Goal: Transaction & Acquisition: Purchase product/service

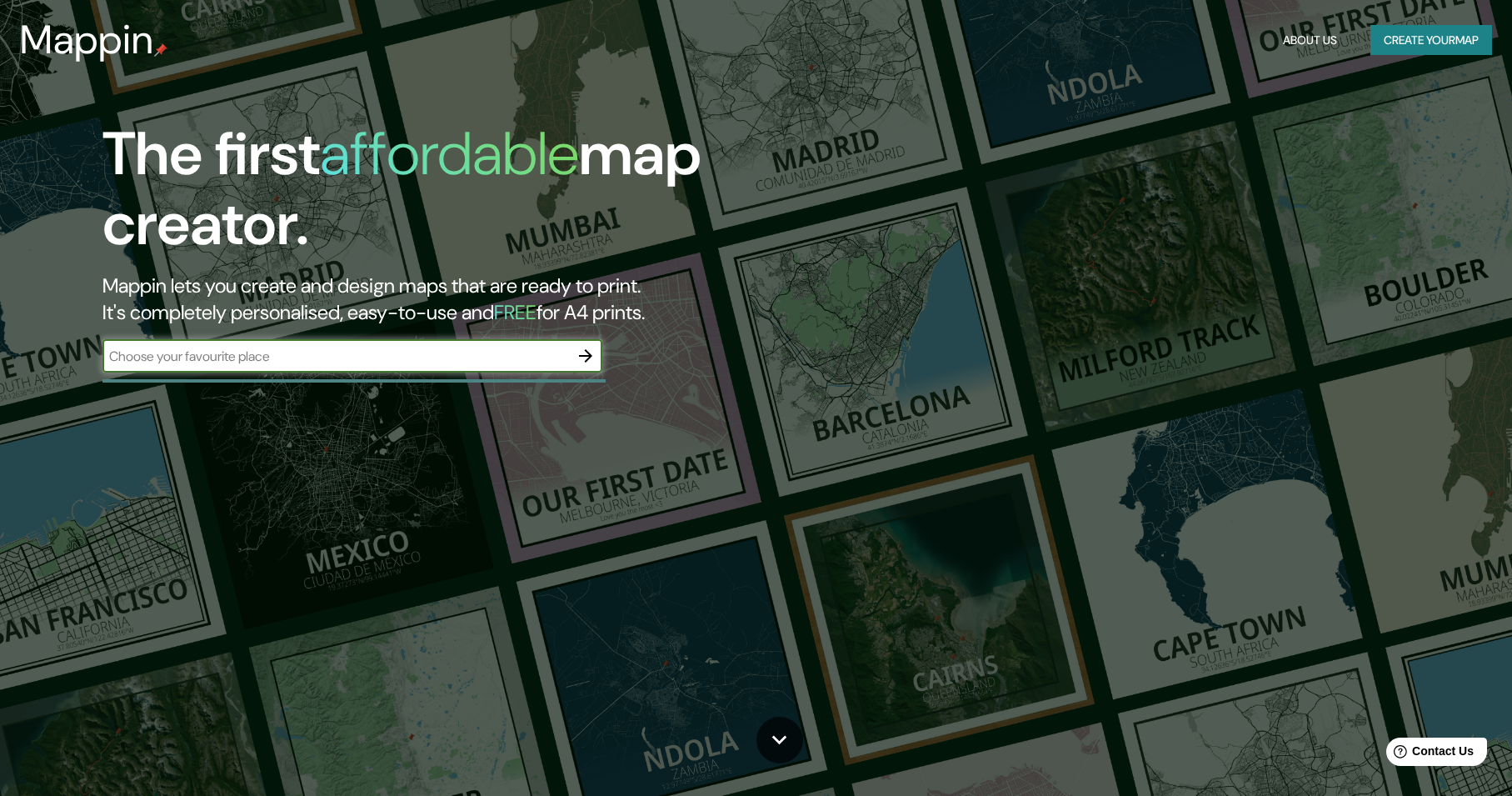
click at [285, 359] on input "text" at bounding box center [336, 355] width 467 height 19
type input "mali, [GEOGRAPHIC_DATA], [GEOGRAPHIC_DATA]"
click at [588, 346] on icon "button" at bounding box center [586, 356] width 20 height 20
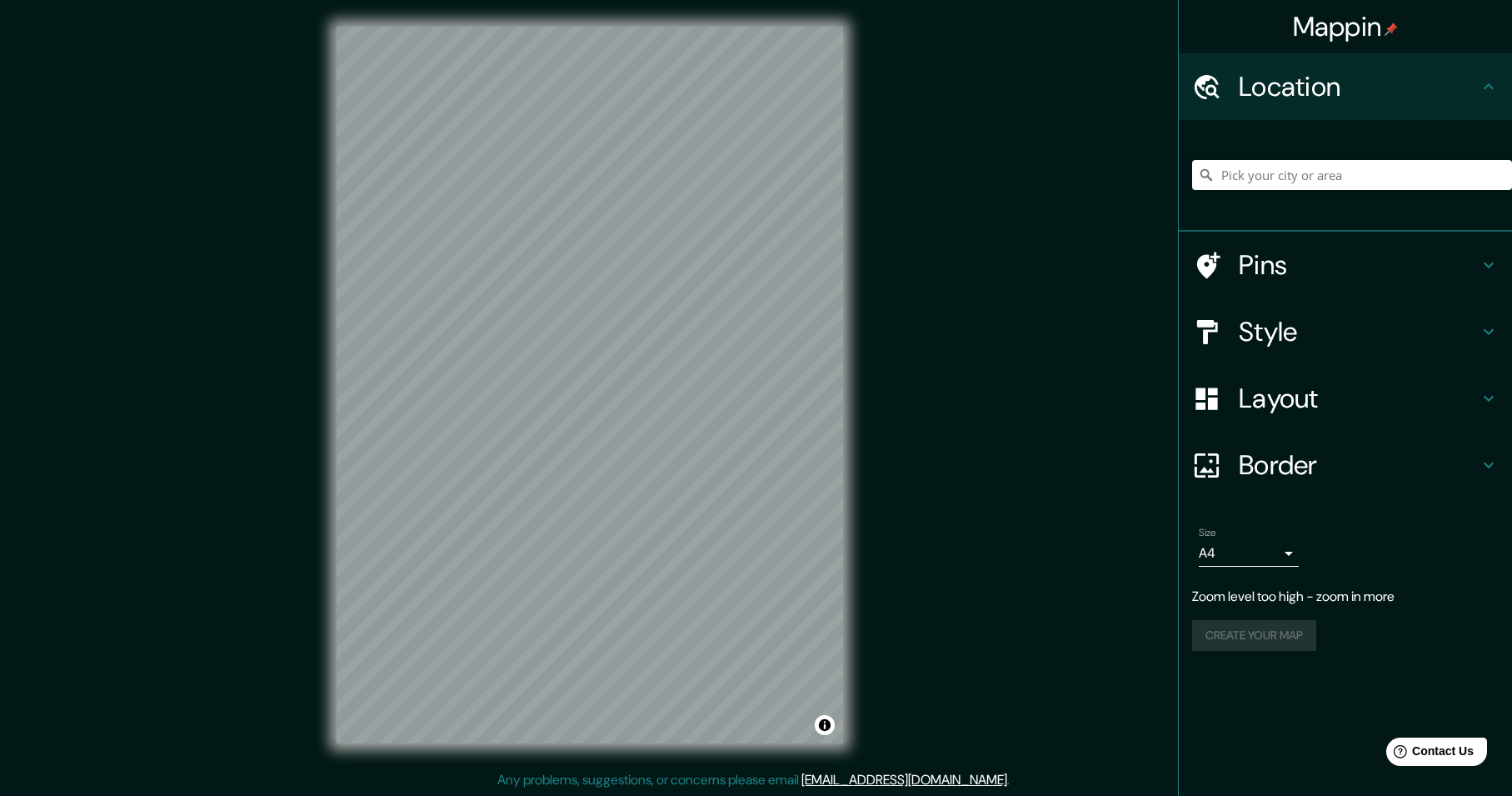
click at [866, 318] on div "© Mapbox © OpenStreetMap Improve this map" at bounding box center [589, 385] width 560 height 770
click at [1335, 173] on input "Pick your city or area" at bounding box center [1352, 175] width 320 height 30
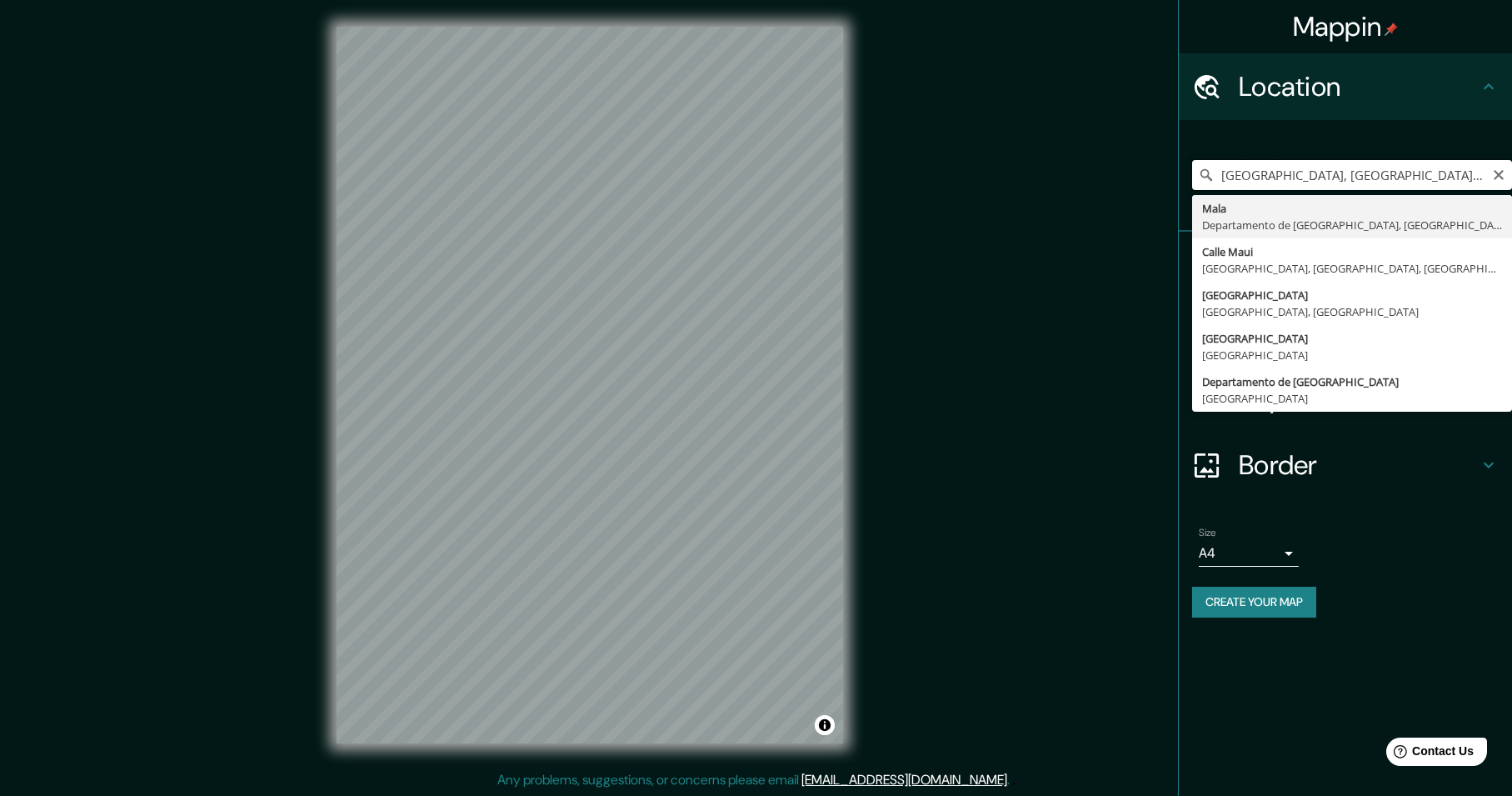
click at [1244, 179] on input "[GEOGRAPHIC_DATA], [GEOGRAPHIC_DATA], [GEOGRAPHIC_DATA]" at bounding box center [1352, 175] width 320 height 30
click at [1248, 181] on input "[GEOGRAPHIC_DATA], [GEOGRAPHIC_DATA], [GEOGRAPHIC_DATA]" at bounding box center [1352, 175] width 320 height 30
drag, startPoint x: 1245, startPoint y: 176, endPoint x: 1205, endPoint y: 170, distance: 40.4
click at [1205, 170] on div "[GEOGRAPHIC_DATA], [GEOGRAPHIC_DATA], [GEOGRAPHIC_DATA] [GEOGRAPHIC_DATA] [GEOG…" at bounding box center [1352, 175] width 320 height 30
drag, startPoint x: 1377, startPoint y: 179, endPoint x: 1398, endPoint y: 183, distance: 21.4
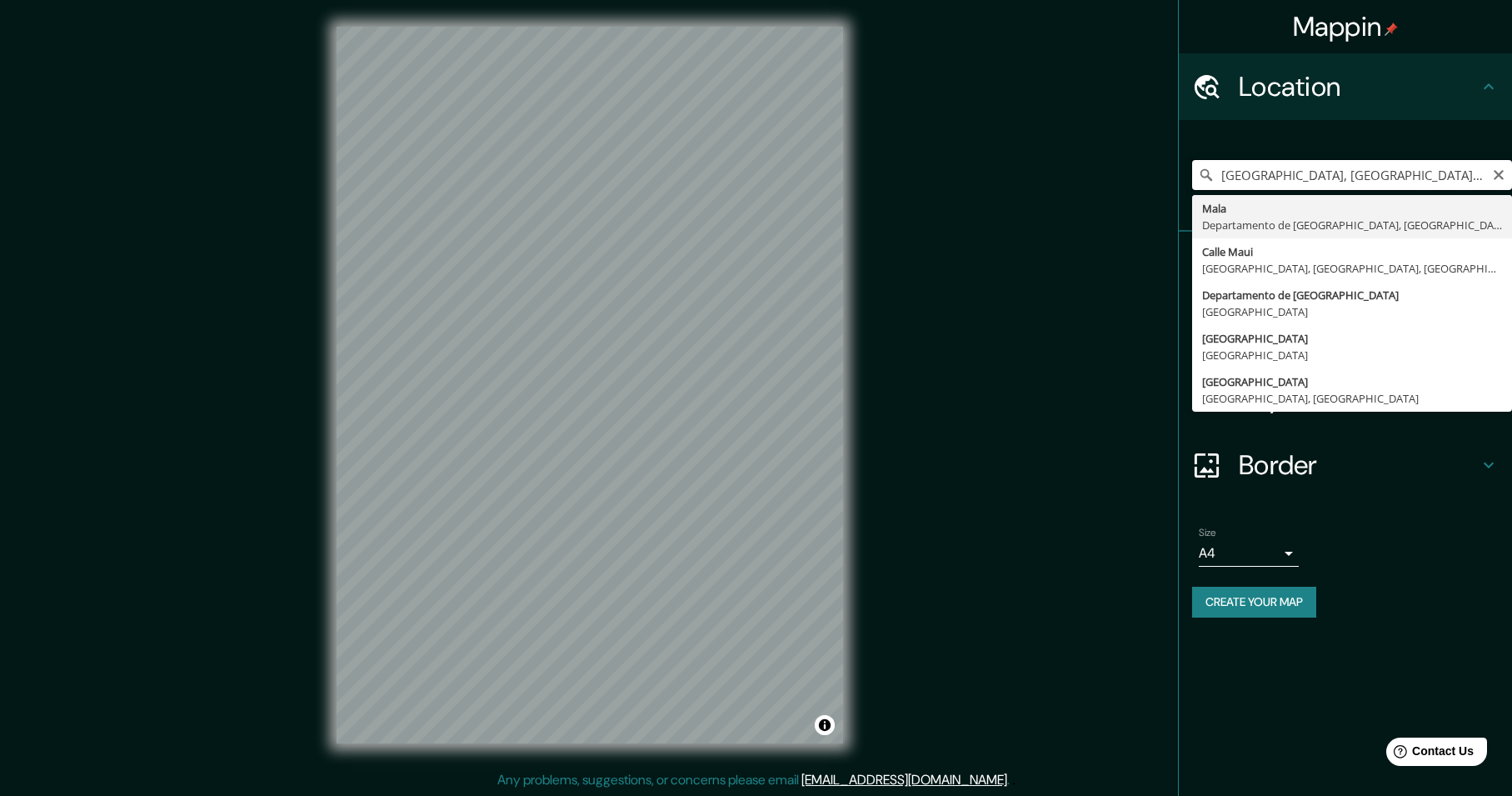
drag, startPoint x: 1398, startPoint y: 183, endPoint x: 1390, endPoint y: 176, distance: 10.6
click at [1390, 176] on input "[GEOGRAPHIC_DATA], [GEOGRAPHIC_DATA], [GEOGRAPHIC_DATA]" at bounding box center [1352, 175] width 320 height 30
drag, startPoint x: 1389, startPoint y: 171, endPoint x: 1203, endPoint y: 172, distance: 186.0
click at [1203, 172] on div "[GEOGRAPHIC_DATA], [GEOGRAPHIC_DATA], [GEOGRAPHIC_DATA] [GEOGRAPHIC_DATA] [GEOG…" at bounding box center [1352, 175] width 320 height 30
drag, startPoint x: 1359, startPoint y: 174, endPoint x: 1161, endPoint y: 158, distance: 198.6
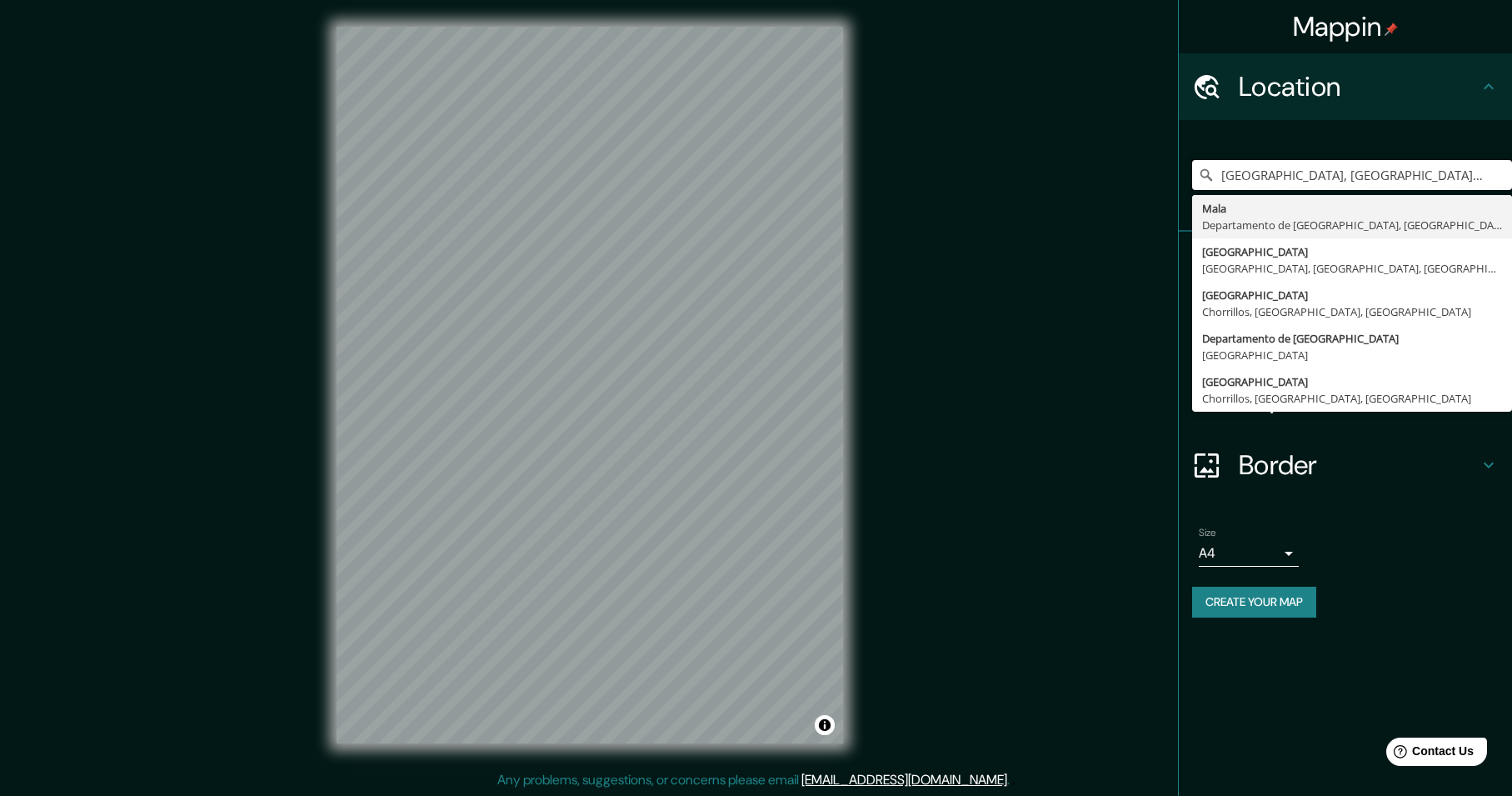
click at [1161, 158] on div "Mappin Location [GEOGRAPHIC_DATA], [GEOGRAPHIC_DATA], [GEOGRAPHIC_DATA] [GEOGRA…" at bounding box center [756, 398] width 1512 height 796
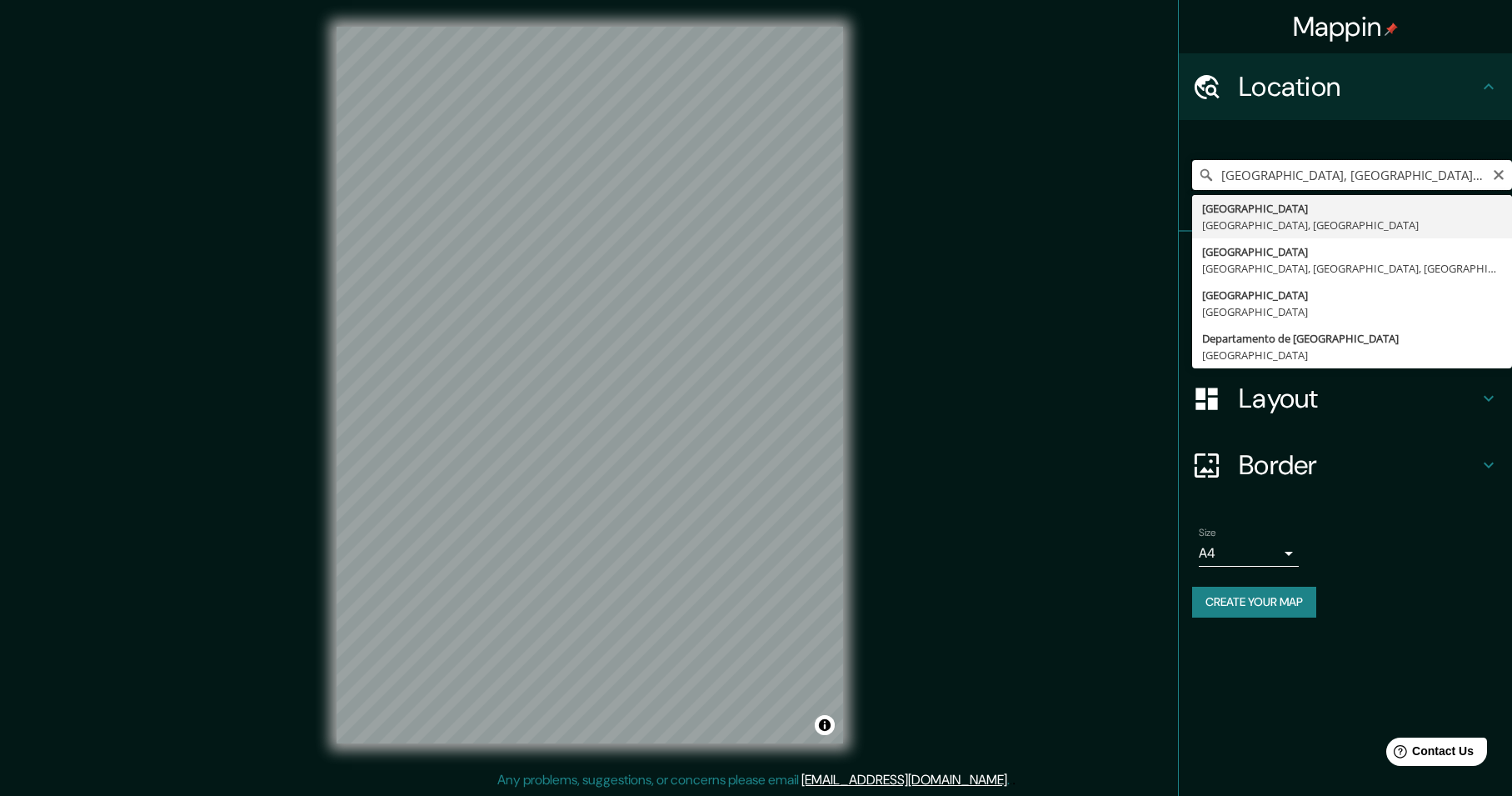
type input "[GEOGRAPHIC_DATA], [GEOGRAPHIC_DATA], [GEOGRAPHIC_DATA]"
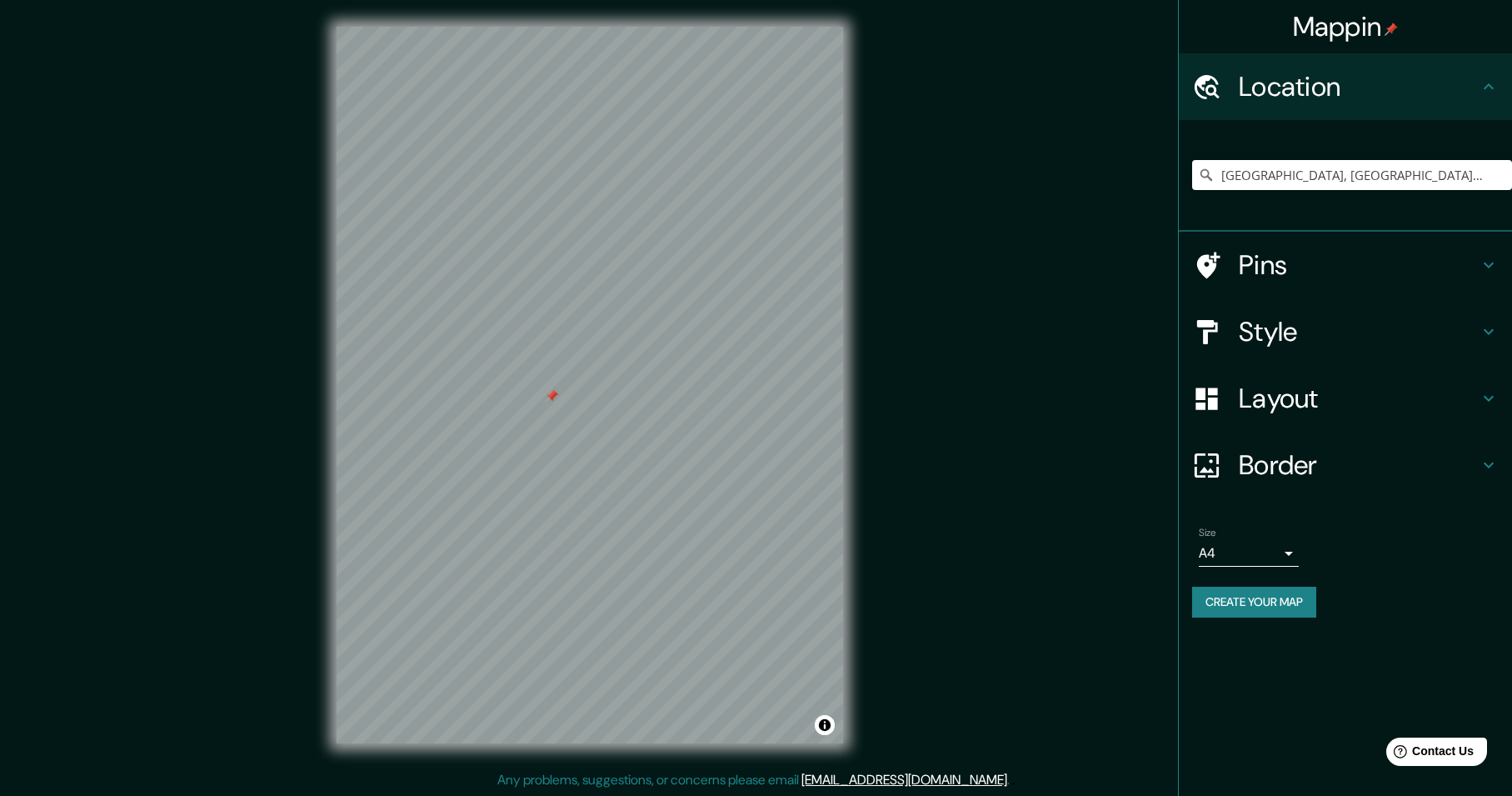
click at [635, 27] on div at bounding box center [589, 27] width 506 height 0
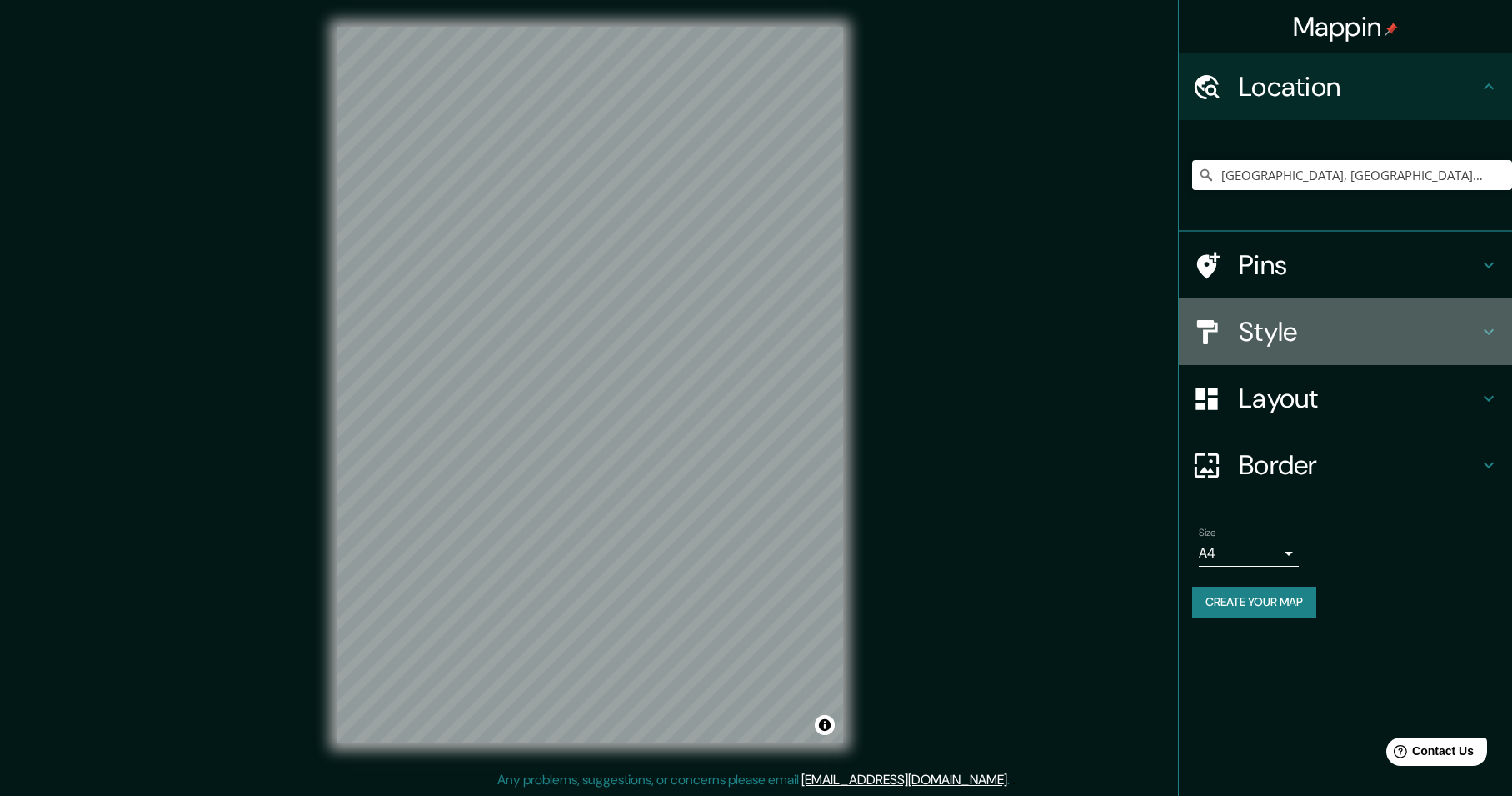
click at [1225, 316] on div "Style" at bounding box center [1345, 331] width 334 height 67
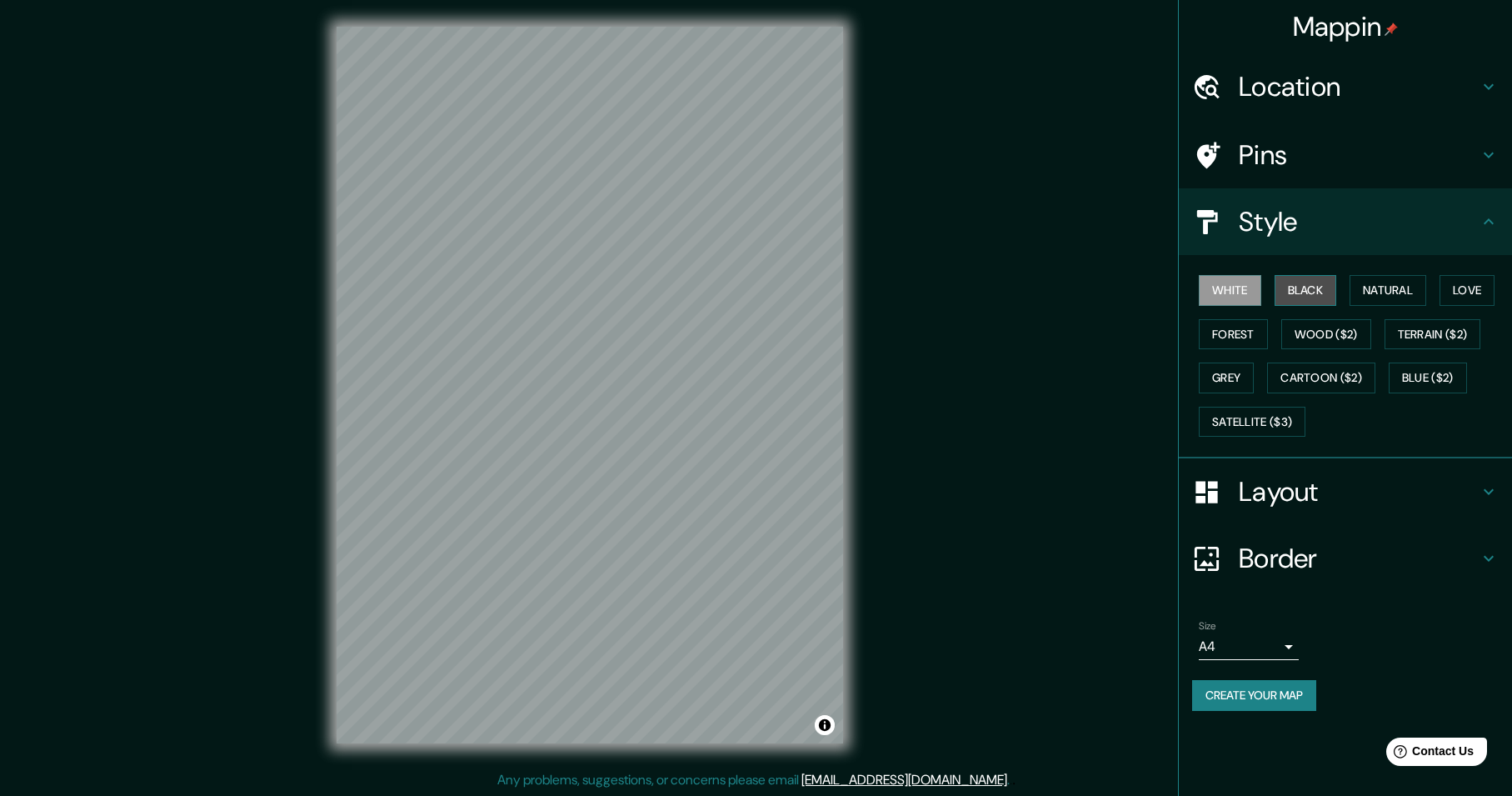
click at [1307, 279] on button "Black" at bounding box center [1305, 290] width 63 height 30
click at [1394, 289] on button "Natural" at bounding box center [1388, 290] width 77 height 30
click at [1454, 290] on button "Love" at bounding box center [1466, 290] width 55 height 30
click at [1226, 339] on button "Forest" at bounding box center [1232, 334] width 69 height 30
click at [1243, 385] on button "Grey" at bounding box center [1225, 377] width 55 height 30
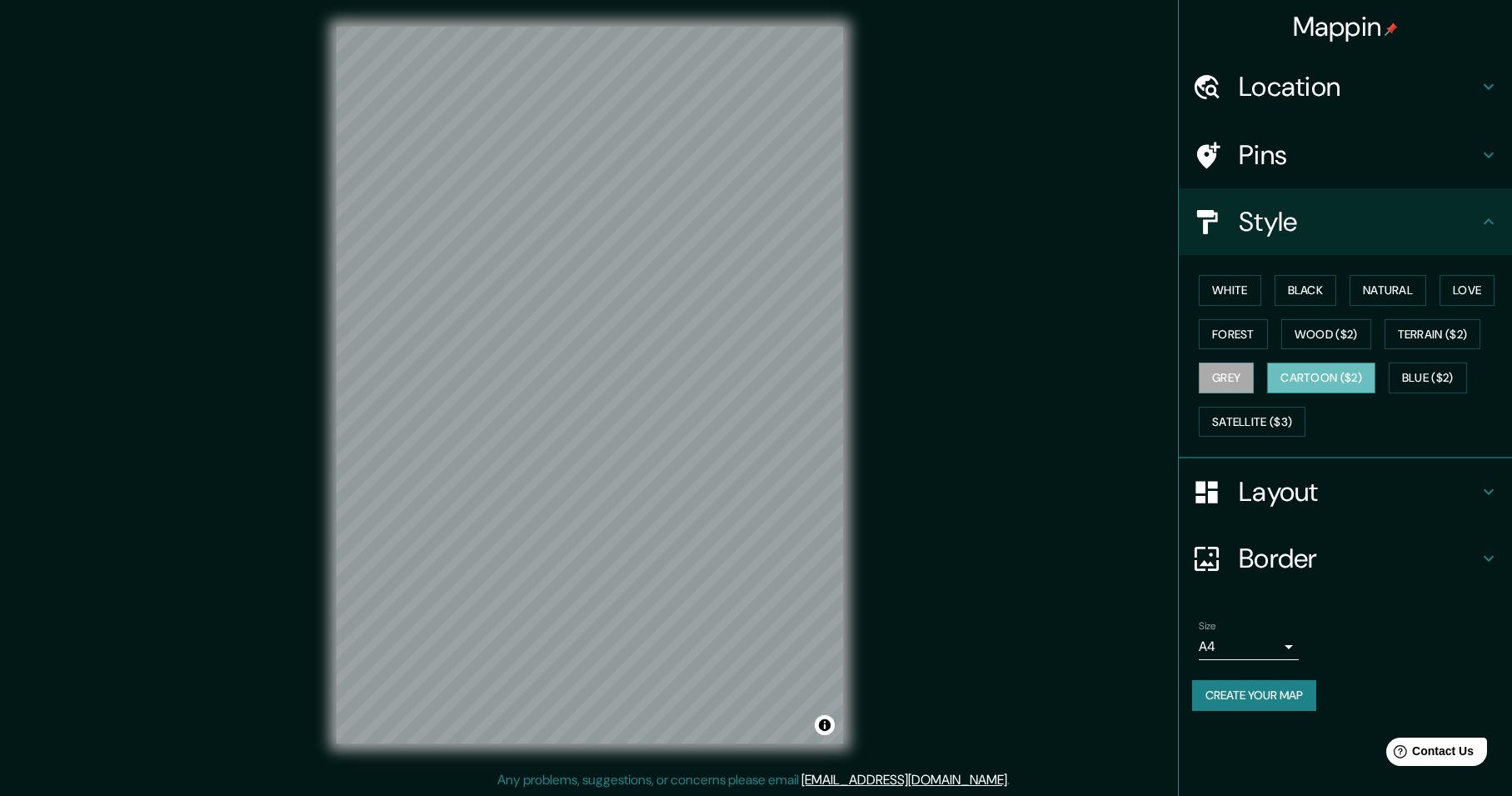
click at [1289, 385] on button "Cartoon ($2)" at bounding box center [1321, 377] width 108 height 30
click at [1254, 391] on button "Grey" at bounding box center [1225, 377] width 55 height 30
click at [1241, 335] on button "Forest" at bounding box center [1232, 334] width 69 height 30
click at [1229, 373] on button "Grey" at bounding box center [1225, 377] width 55 height 30
click at [1408, 382] on button "Blue ($2)" at bounding box center [1428, 377] width 79 height 30
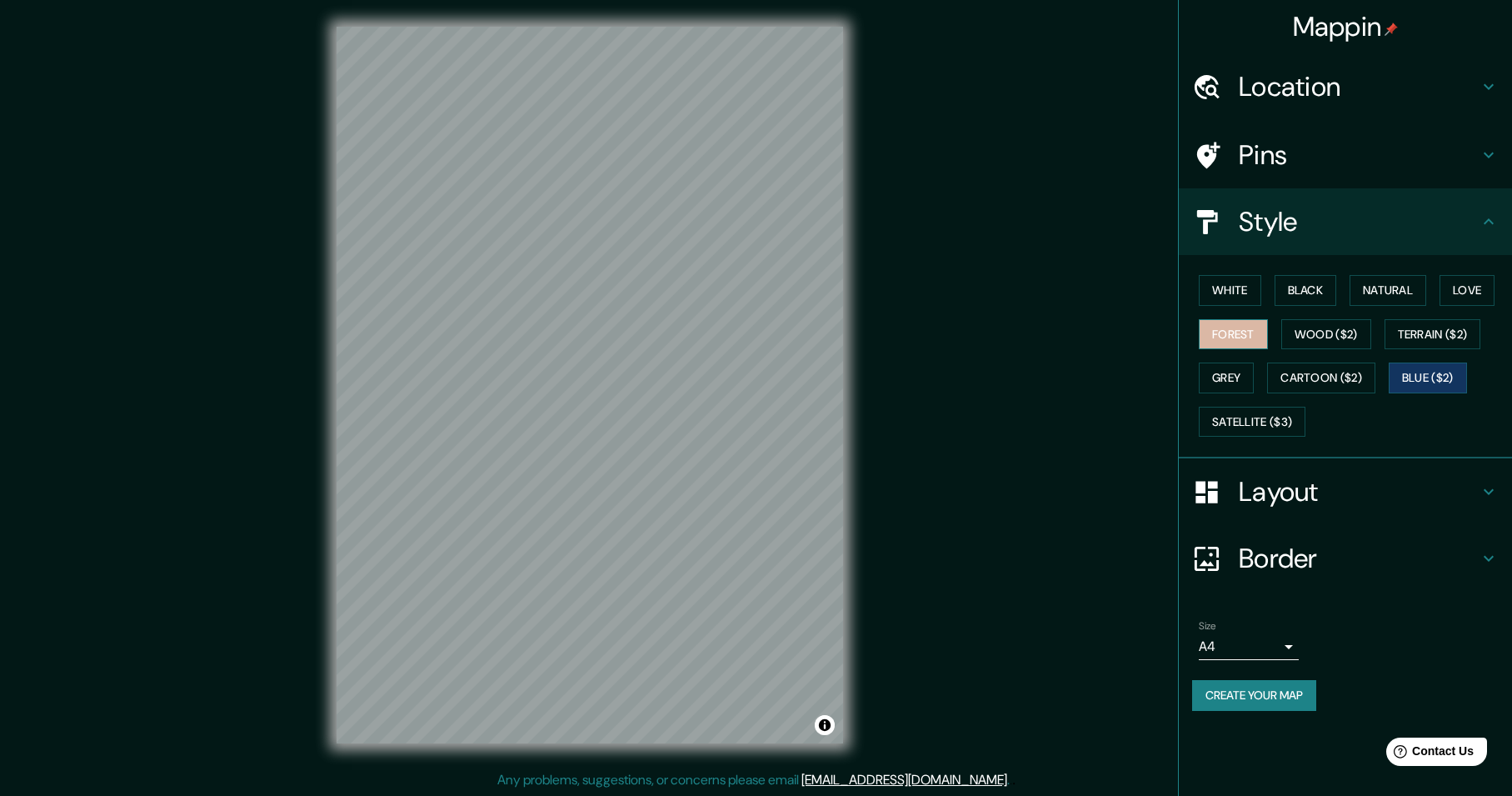
click at [1227, 344] on button "Forest" at bounding box center [1232, 334] width 69 height 30
click at [1419, 385] on button "Blue ($2)" at bounding box center [1428, 377] width 79 height 30
click at [1275, 427] on button "Satellite ($3)" at bounding box center [1251, 422] width 106 height 30
click at [1424, 385] on button "Blue ($2)" at bounding box center [1428, 377] width 79 height 30
click at [297, 346] on div "Mappin Location [GEOGRAPHIC_DATA], [GEOGRAPHIC_DATA], [GEOGRAPHIC_DATA] [GEOGRA…" at bounding box center [756, 398] width 1512 height 796
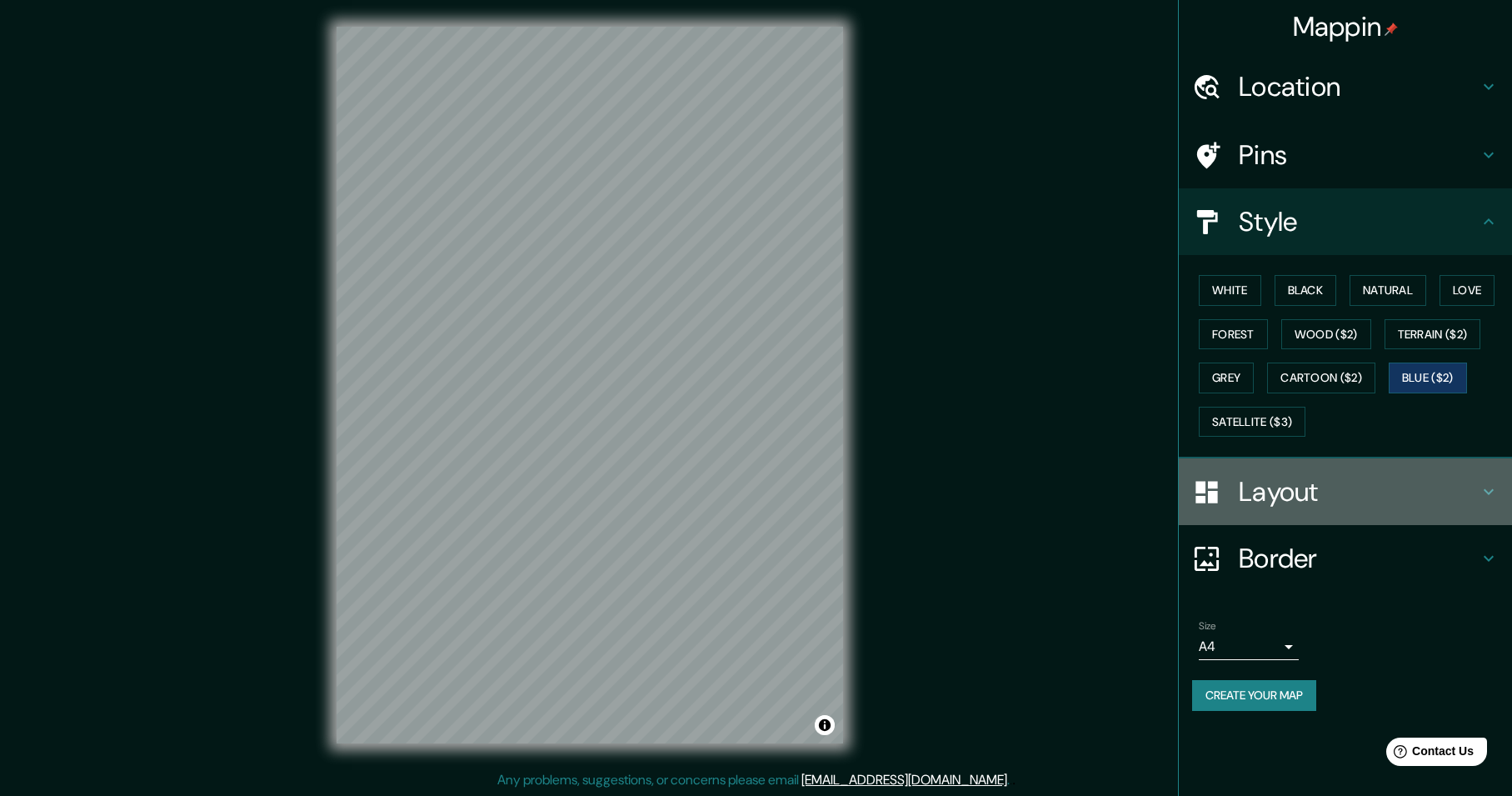
click at [1384, 495] on h4 "Layout" at bounding box center [1358, 491] width 240 height 33
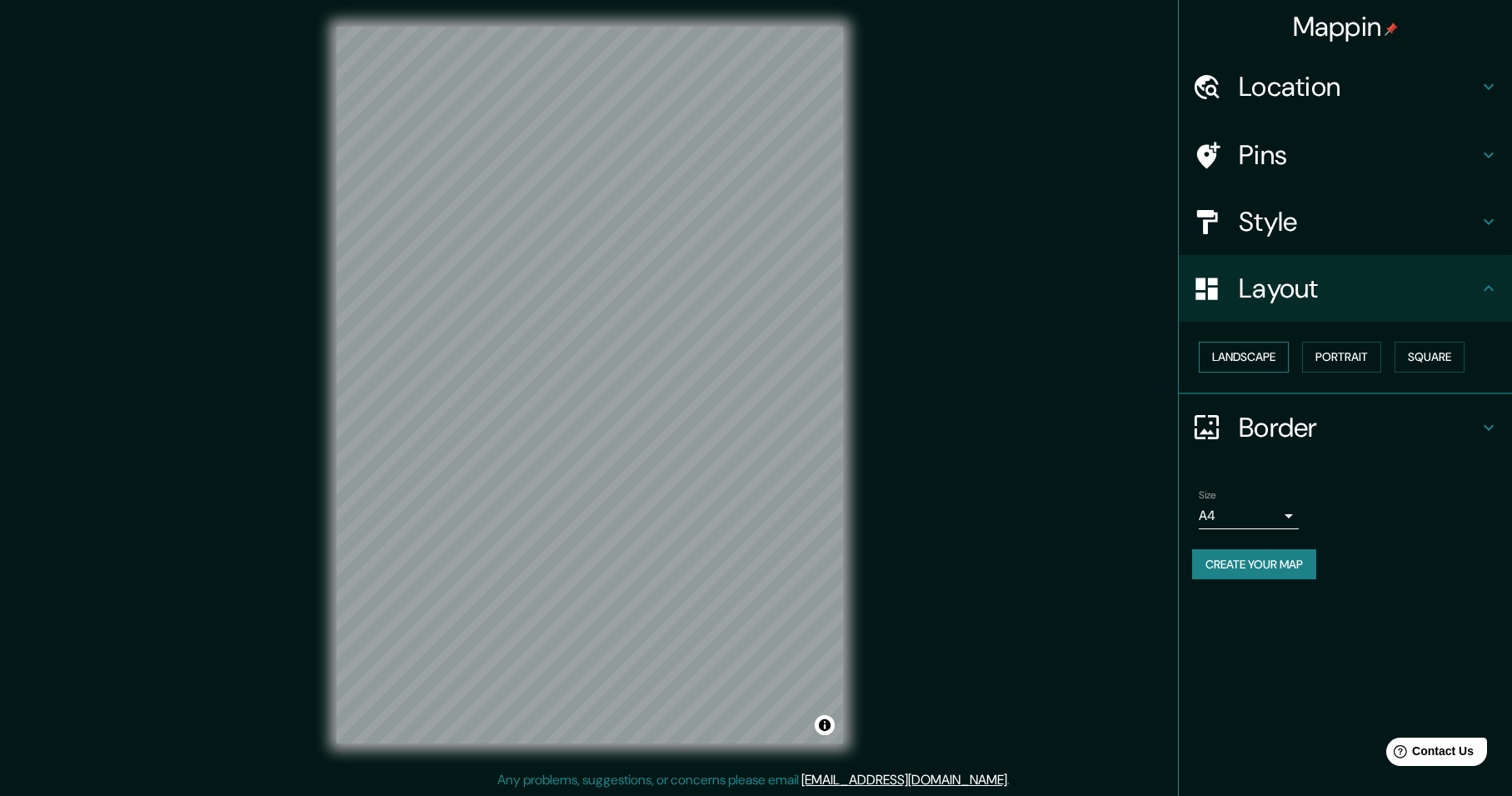
click at [1262, 356] on button "Landscape" at bounding box center [1243, 357] width 90 height 30
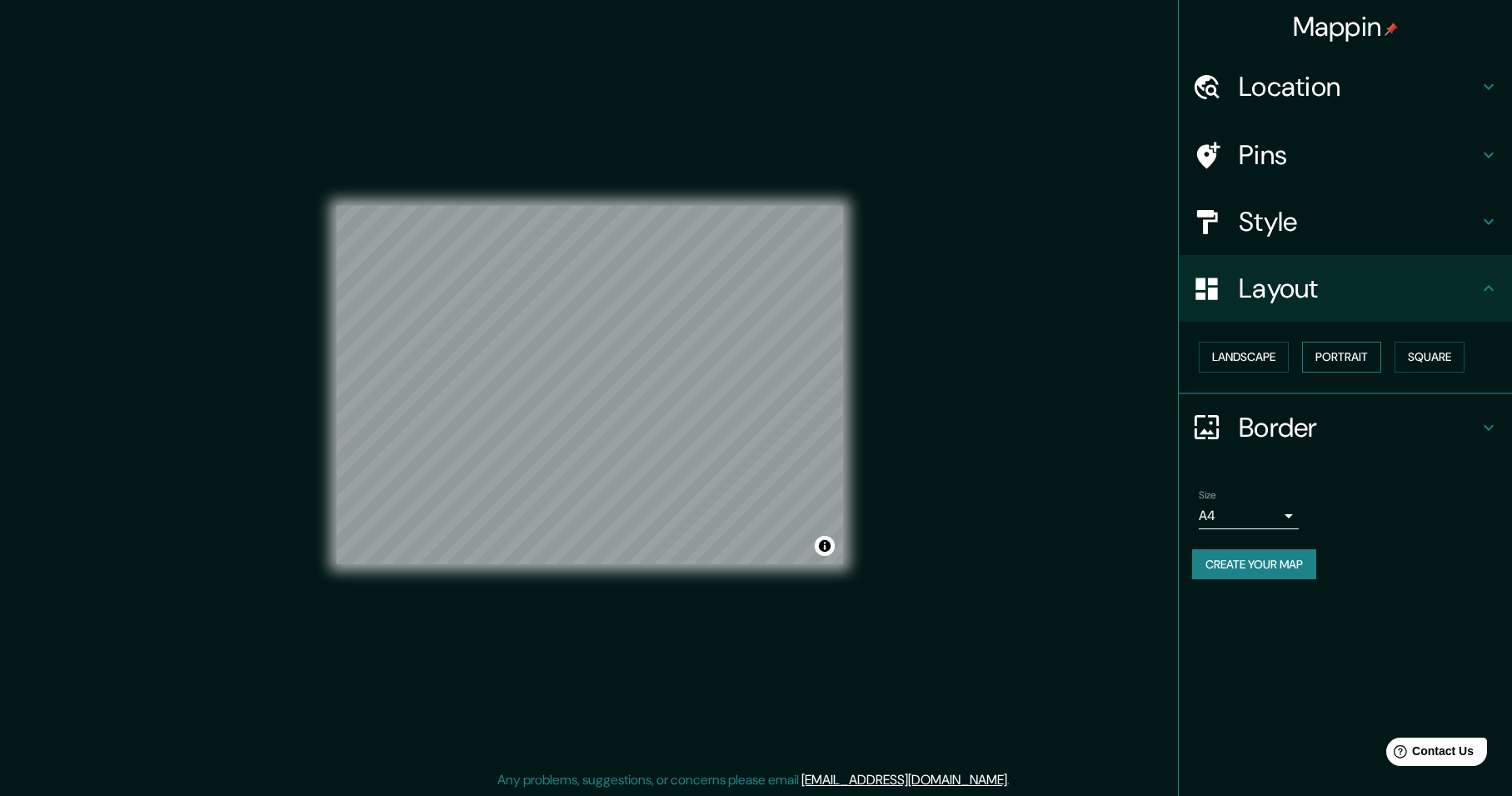
click at [1350, 359] on button "Portrait" at bounding box center [1341, 357] width 79 height 30
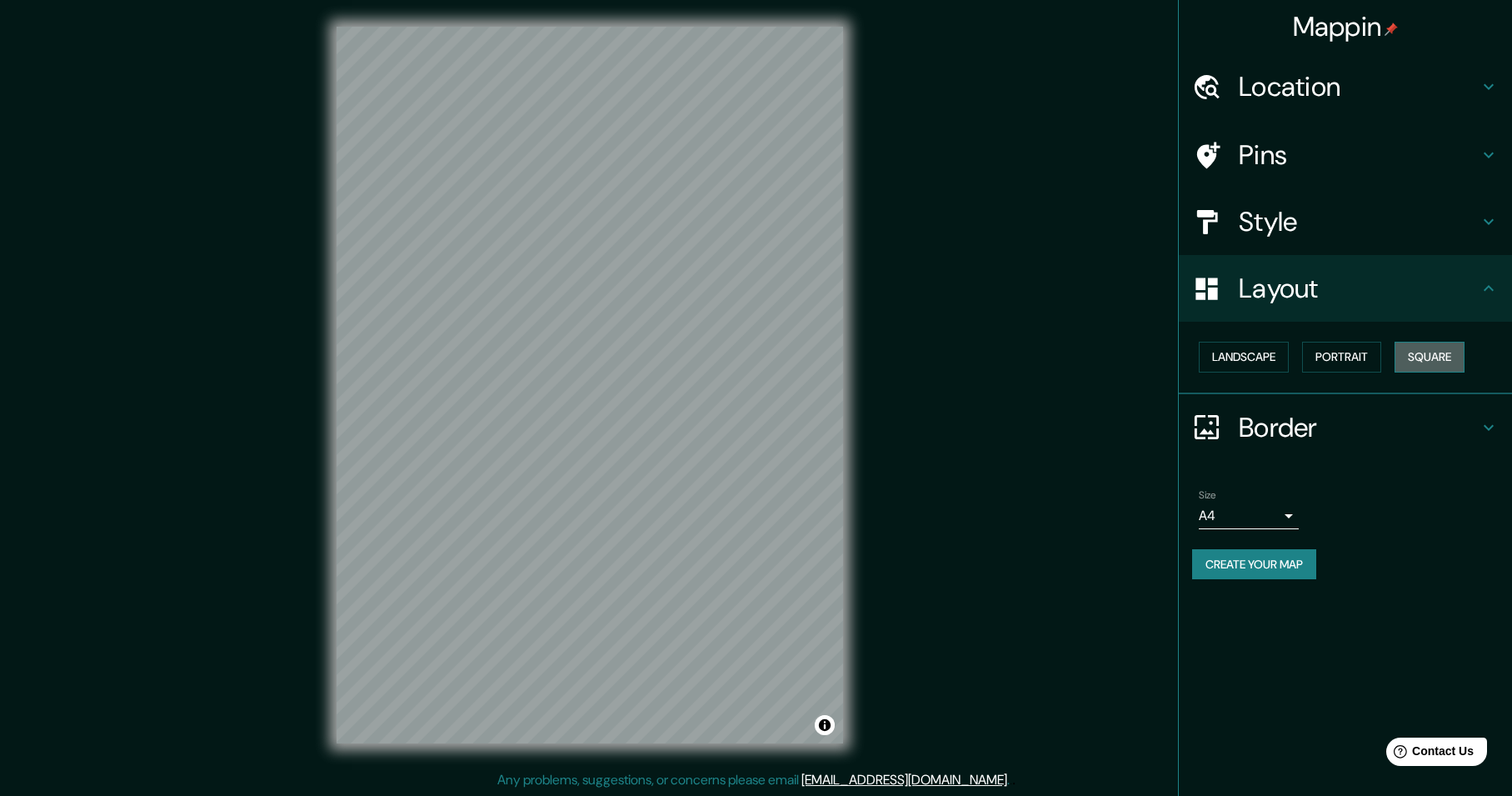
click at [1420, 358] on button "Square" at bounding box center [1429, 357] width 70 height 30
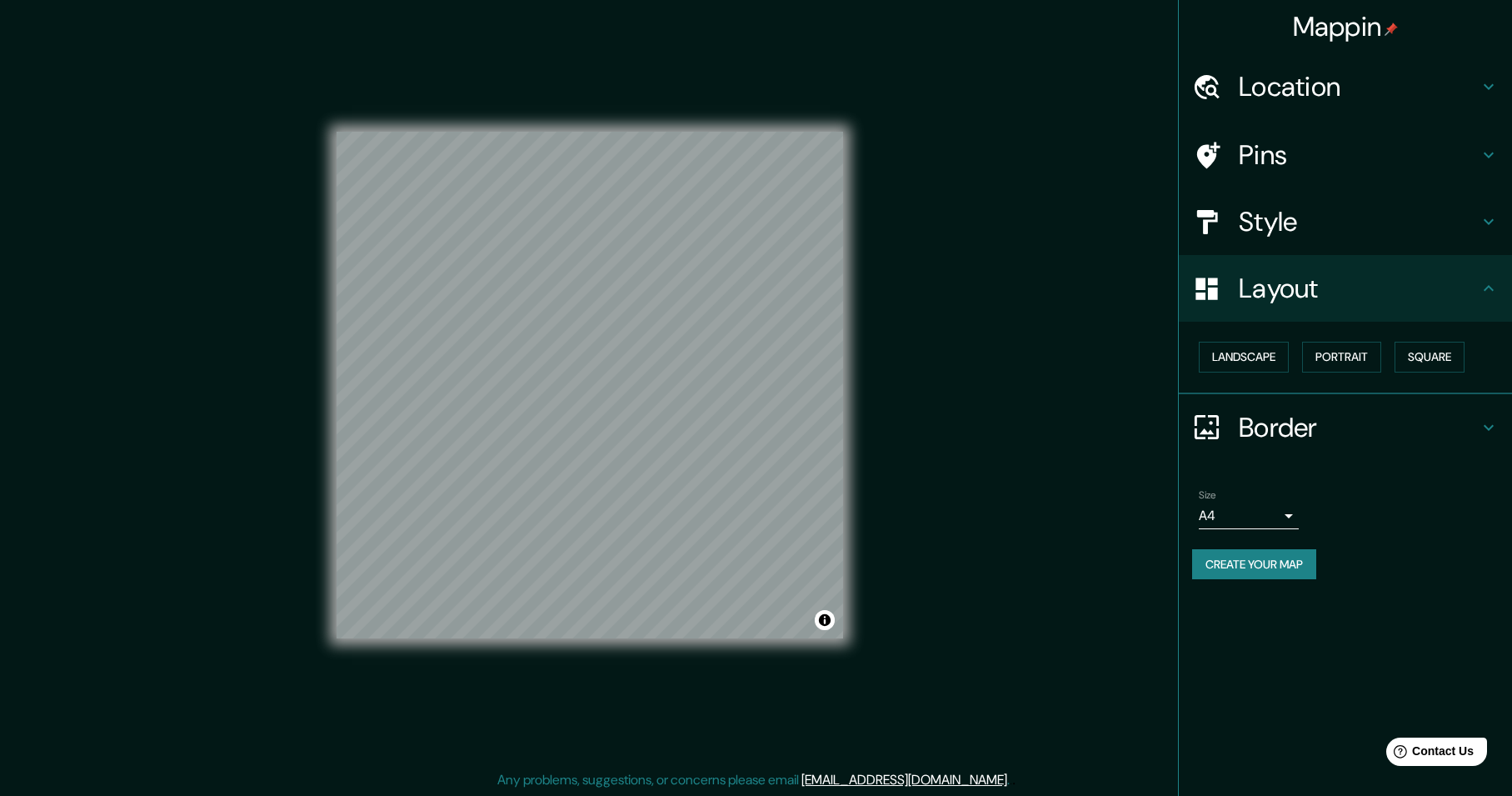
click at [1307, 442] on h4 "Border" at bounding box center [1358, 427] width 240 height 33
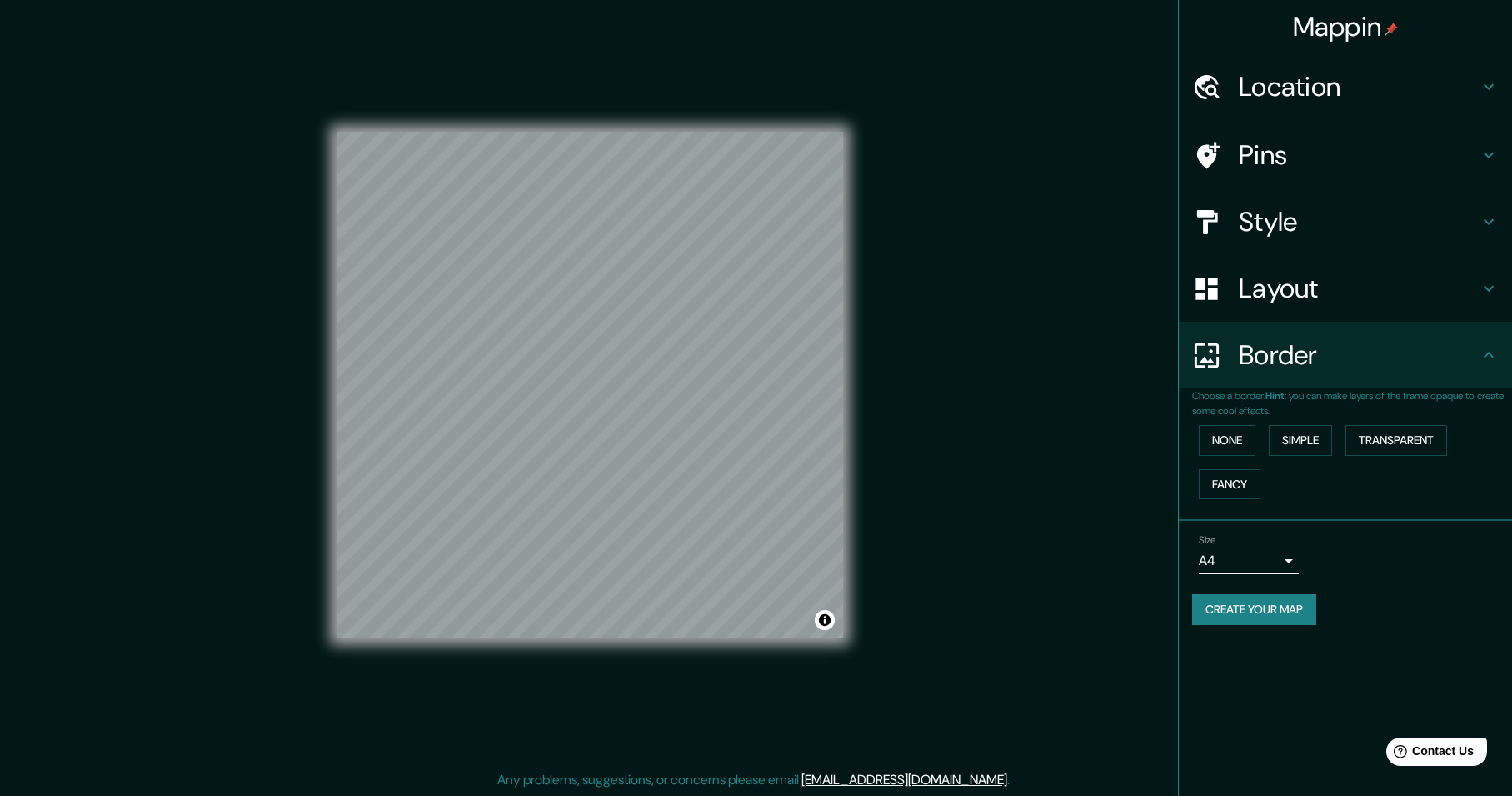
click at [1186, 425] on div "Choose a border. Hint : you can make layers of the frame opaque to create some …" at bounding box center [1345, 454] width 334 height 132
click at [1213, 439] on button "None" at bounding box center [1226, 440] width 56 height 30
click at [1232, 484] on button "Fancy" at bounding box center [1229, 484] width 62 height 30
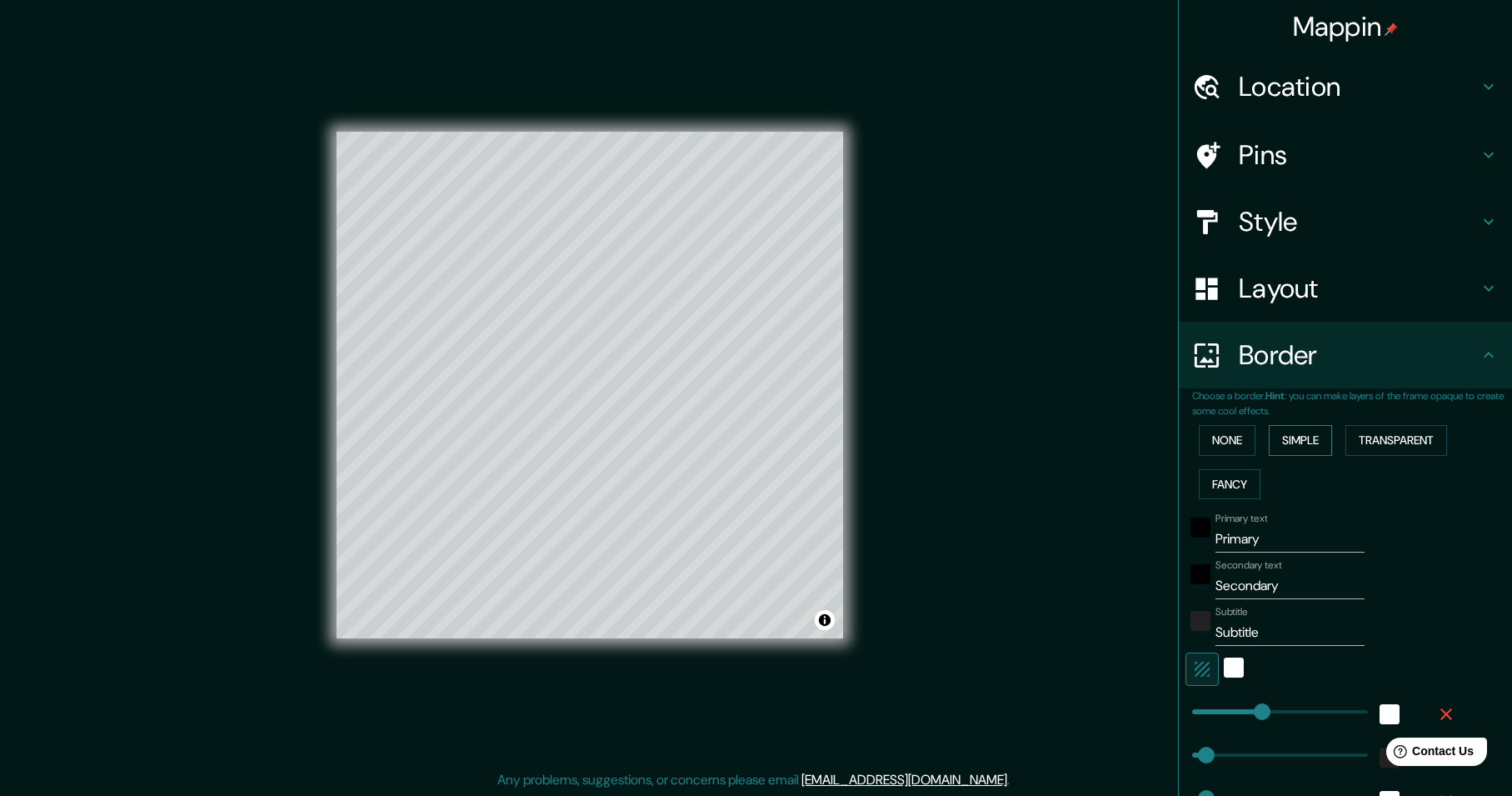
click at [1285, 444] on button "Simple" at bounding box center [1300, 440] width 63 height 30
click at [1221, 442] on button "None" at bounding box center [1226, 440] width 56 height 30
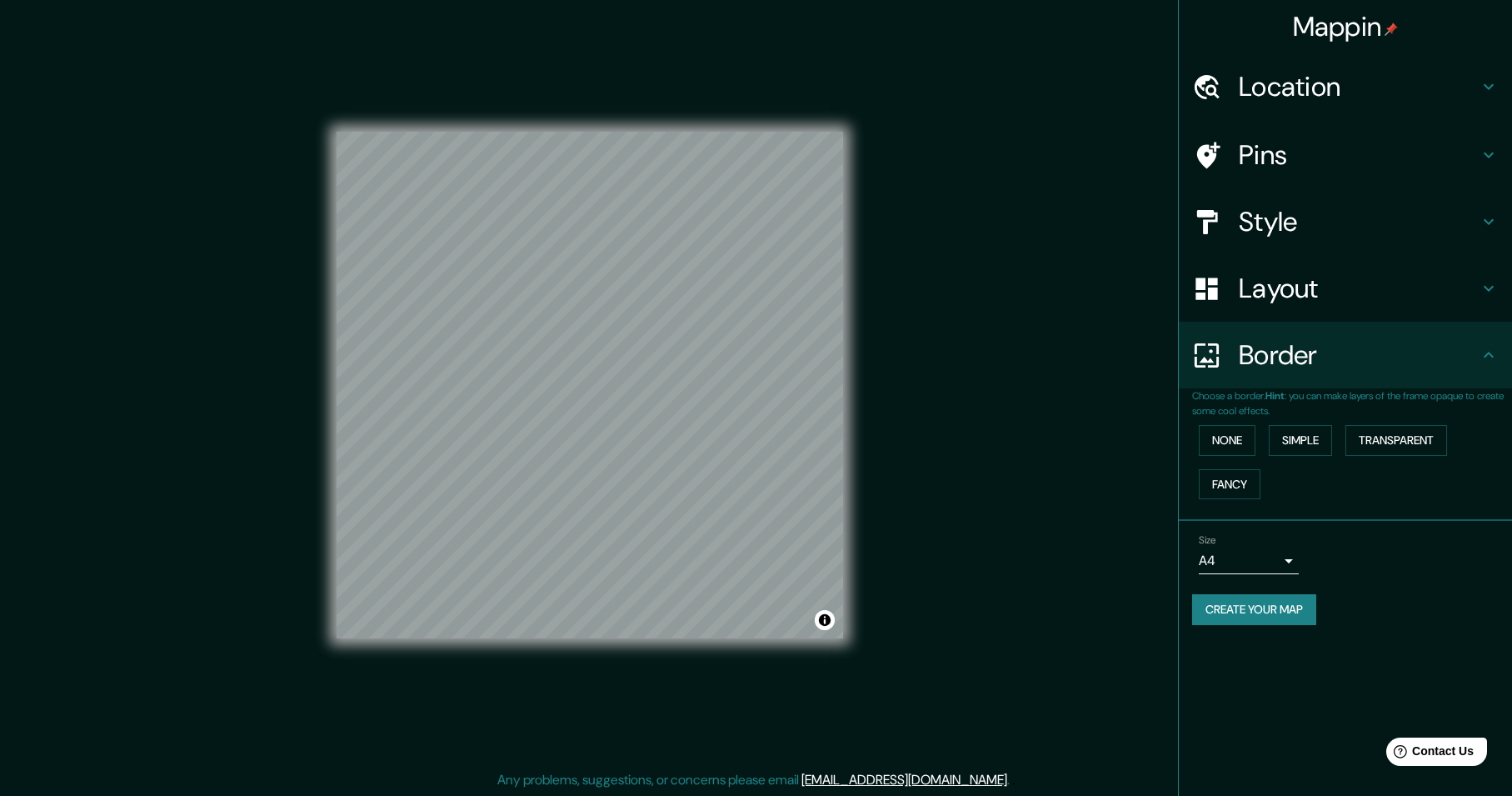
click at [1254, 152] on h4 "Pins" at bounding box center [1358, 155] width 240 height 33
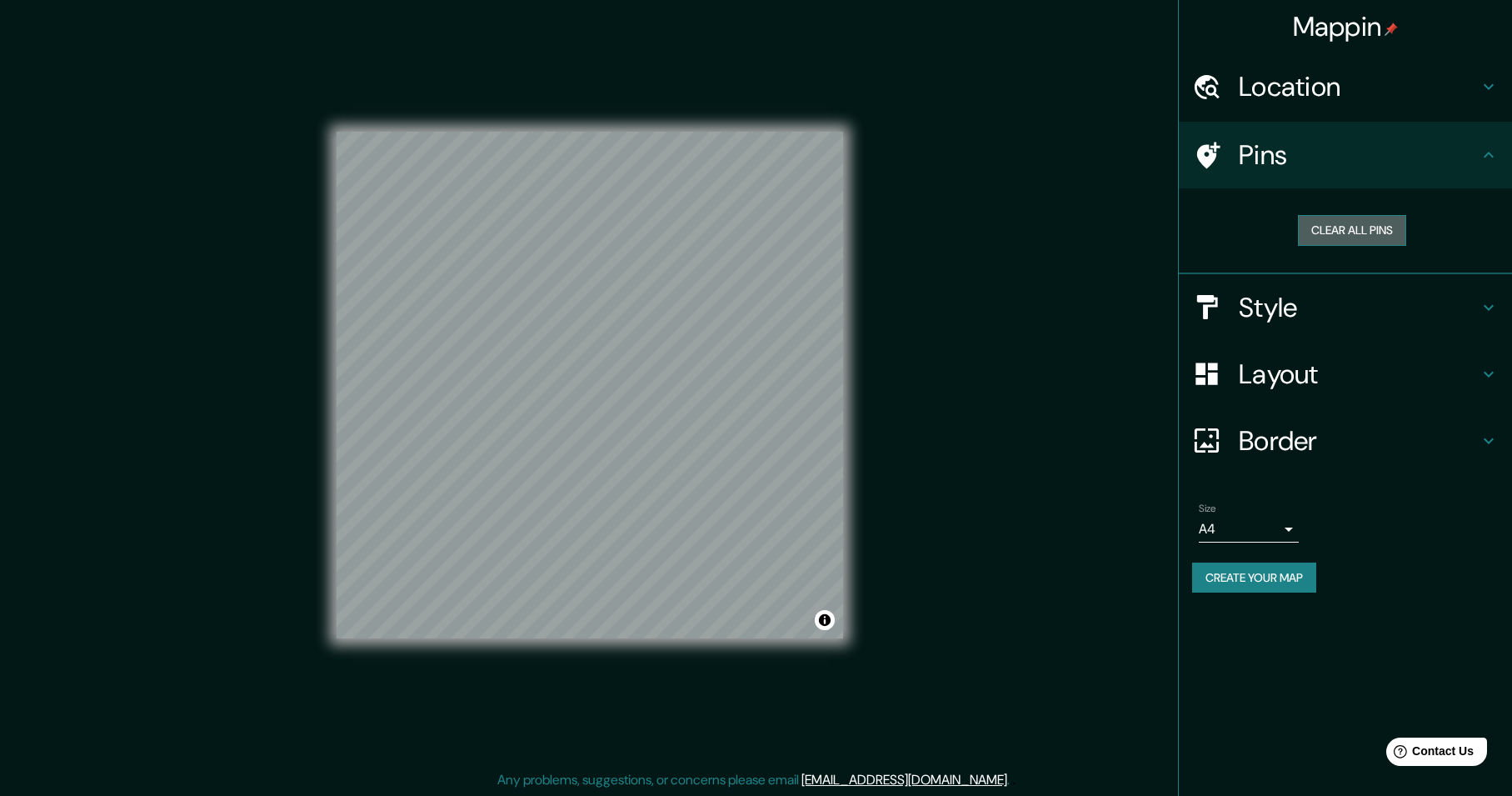
click at [1348, 233] on button "Clear all pins" at bounding box center [1351, 230] width 108 height 30
click at [1334, 224] on button "Clear all pins" at bounding box center [1351, 230] width 108 height 30
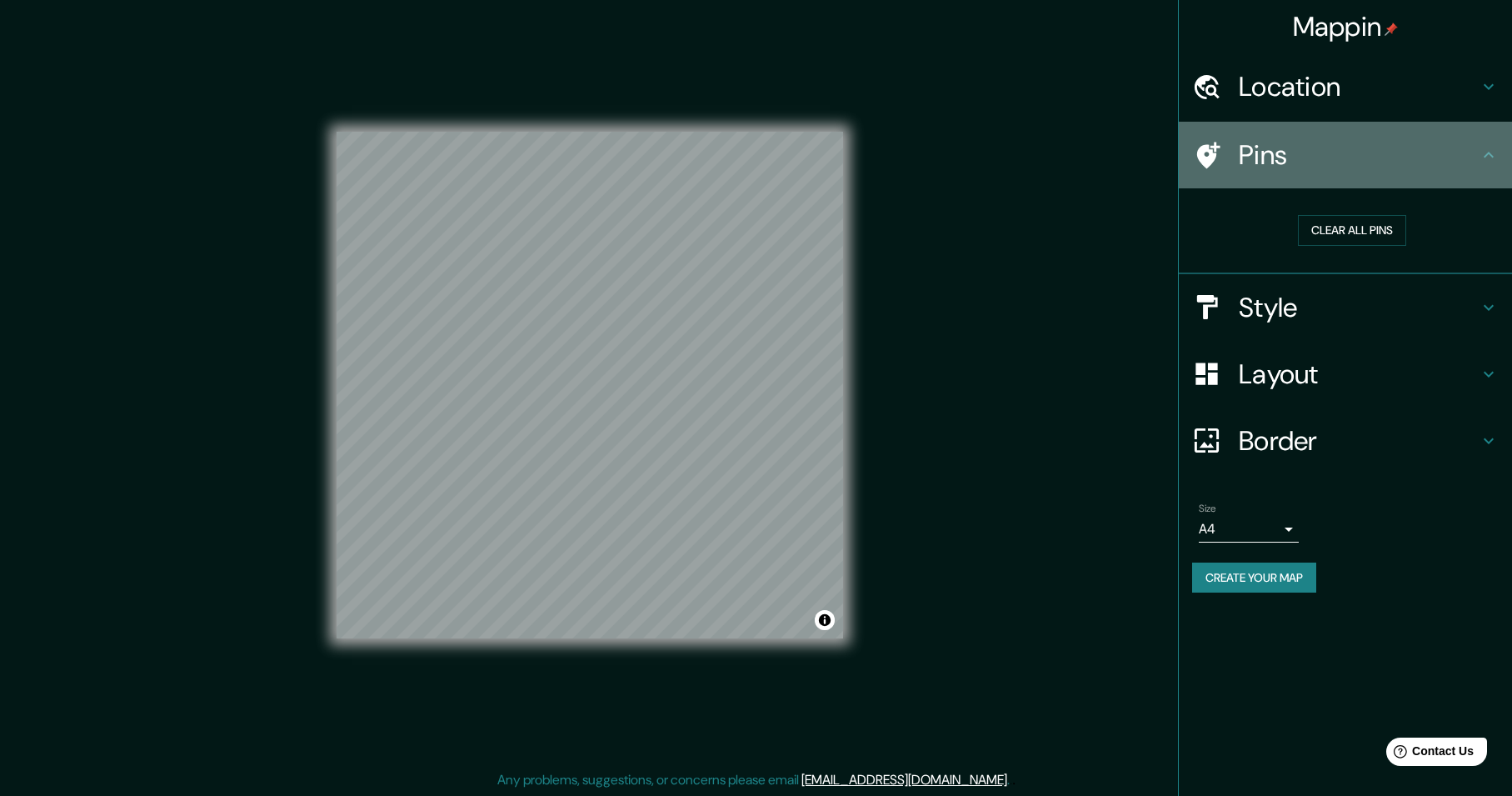
drag, startPoint x: 1300, startPoint y: 156, endPoint x: 1263, endPoint y: 166, distance: 38.3
click at [1263, 166] on h4 "Pins" at bounding box center [1358, 155] width 240 height 33
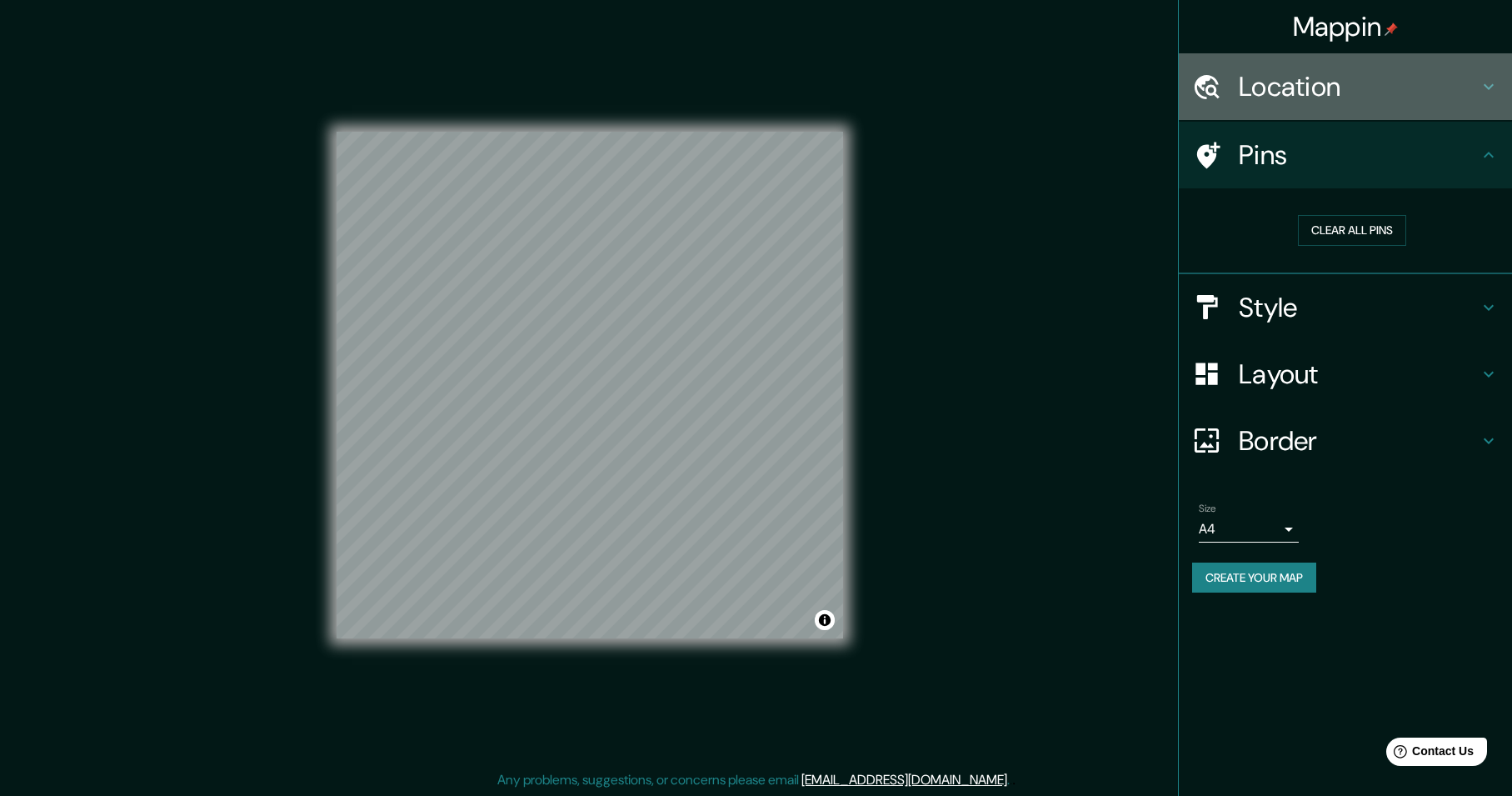
click at [1273, 104] on div "Location" at bounding box center [1345, 87] width 334 height 67
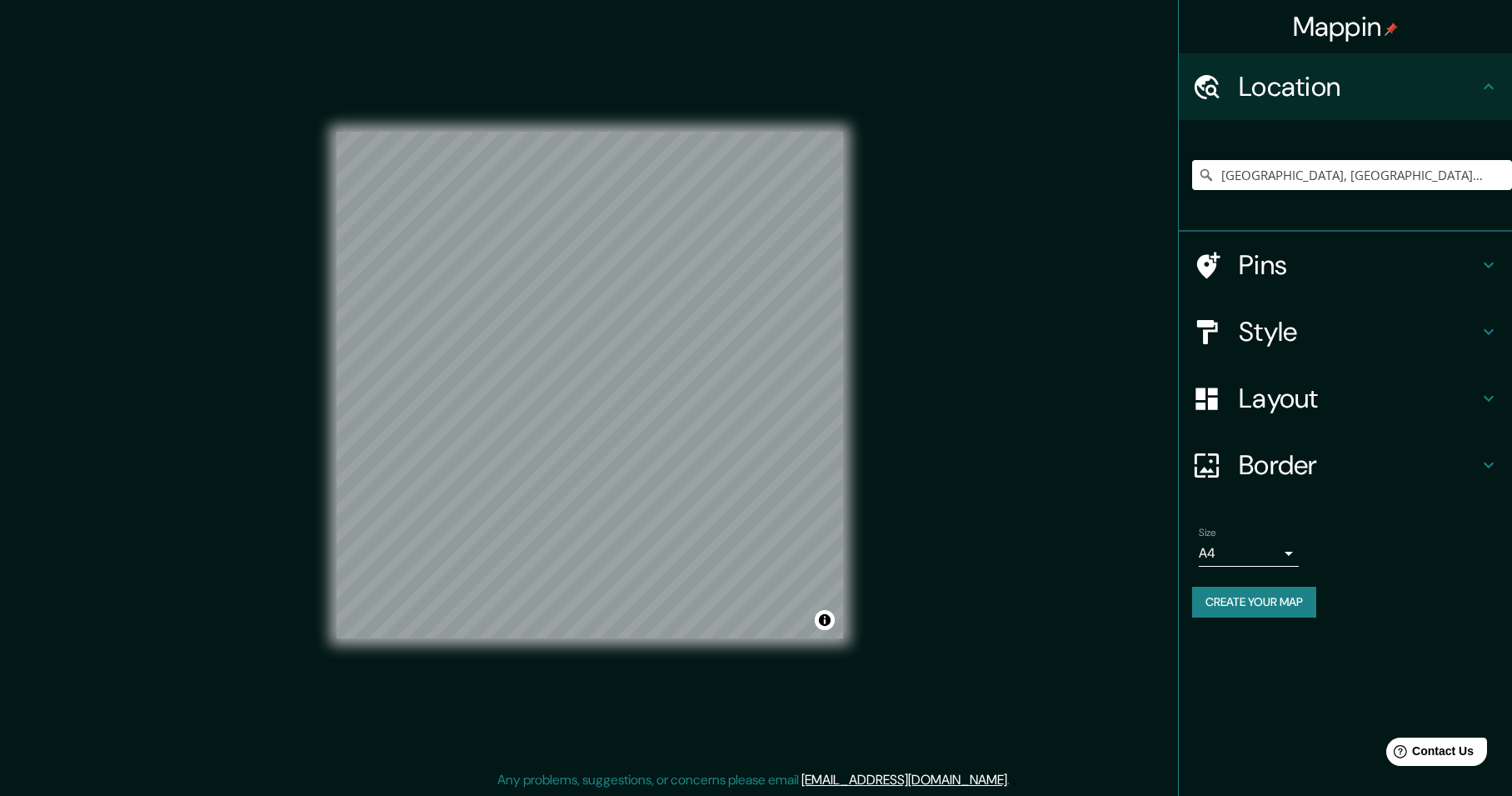
click at [1274, 104] on div "Location" at bounding box center [1345, 87] width 334 height 67
drag, startPoint x: 1001, startPoint y: 638, endPoint x: 1006, endPoint y: 624, distance: 14.9
click at [1001, 635] on div "Mappin Location [GEOGRAPHIC_DATA], [GEOGRAPHIC_DATA], [GEOGRAPHIC_DATA] [GEOGRA…" at bounding box center [756, 398] width 1512 height 796
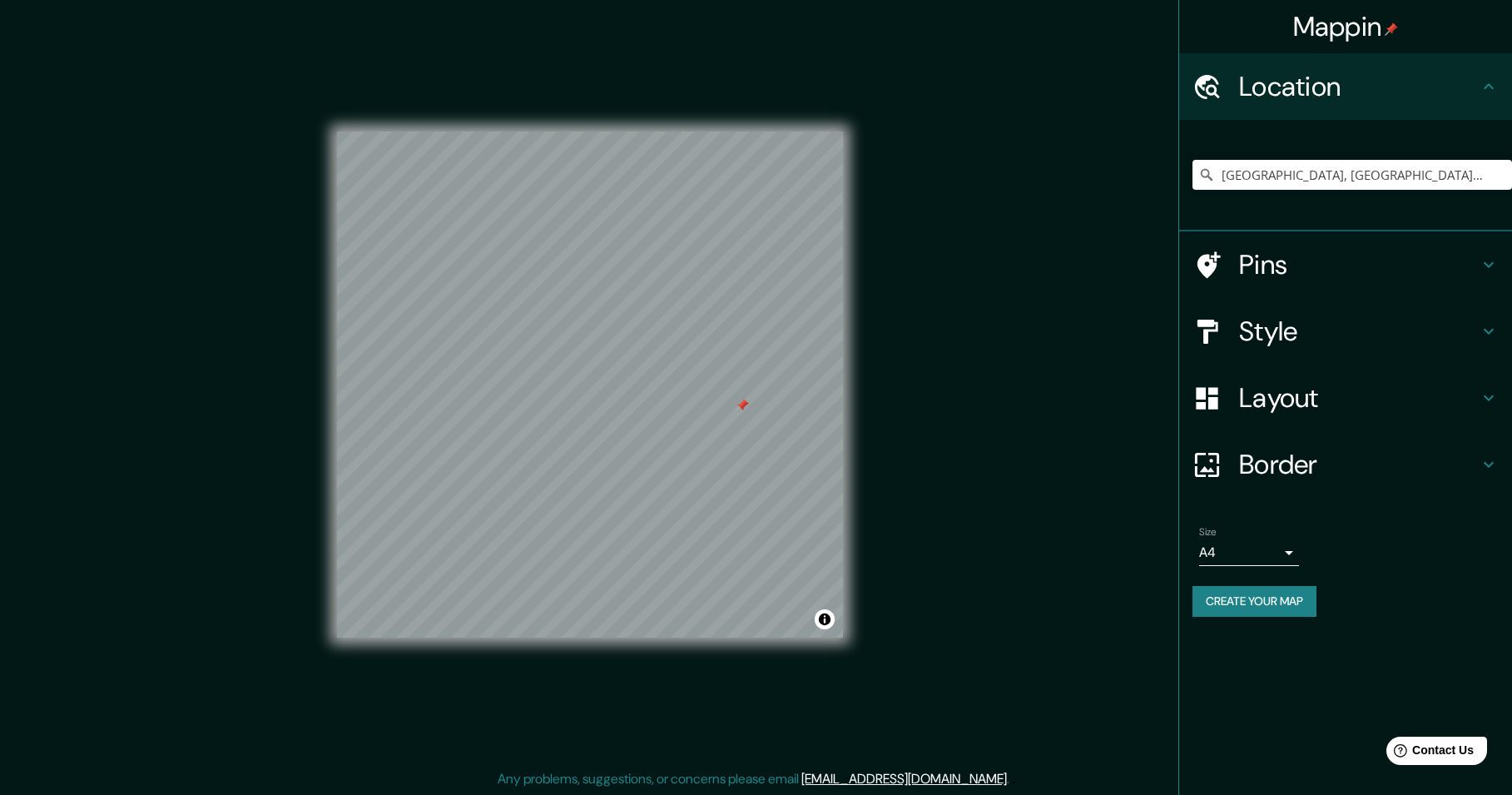
click at [612, 675] on div "© Mapbox © OpenStreetMap Improve this map" at bounding box center [590, 384] width 506 height 716
